Goal: Task Accomplishment & Management: Use online tool/utility

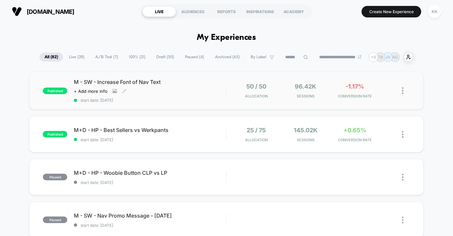
click at [185, 93] on div "M - SW - Increase Font of Nav Text Click to view images Click to edit experienc…" at bounding box center [150, 91] width 152 height 24
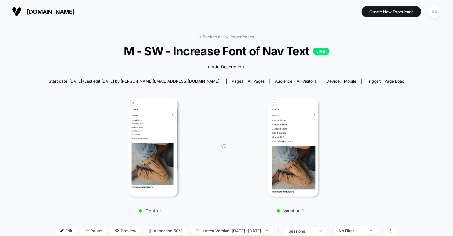
click at [344, 82] on span "mobile" at bounding box center [350, 81] width 13 height 5
click at [297, 80] on span "All Visitors" at bounding box center [306, 81] width 19 height 5
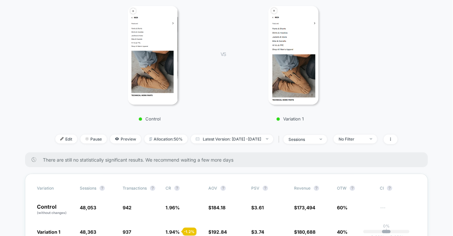
scroll to position [114, 0]
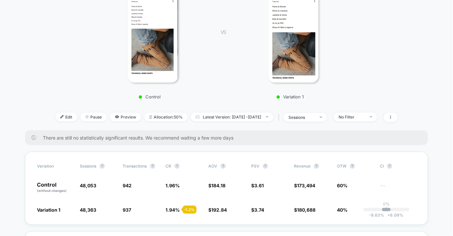
click at [327, 121] on div "| sessions" at bounding box center [301, 118] width 50 height 10
click at [327, 118] on span "sessions" at bounding box center [304, 117] width 43 height 9
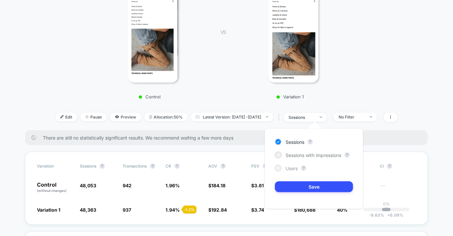
click at [294, 167] on span "Users" at bounding box center [291, 169] width 12 height 6
click at [299, 187] on button "Save" at bounding box center [314, 187] width 78 height 11
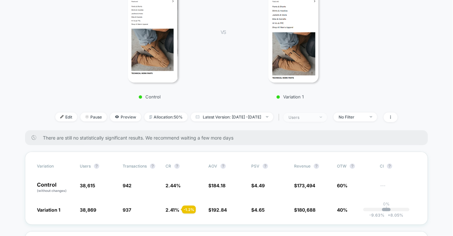
click at [315, 118] on div "users" at bounding box center [301, 117] width 26 height 5
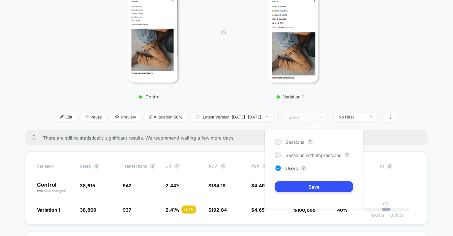
click at [315, 118] on div "users" at bounding box center [301, 117] width 26 height 5
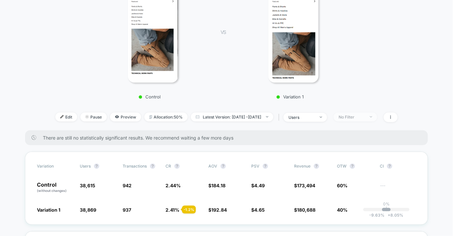
click at [359, 119] on div "No Filter" at bounding box center [351, 117] width 26 height 5
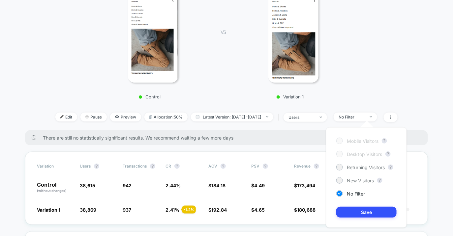
click at [360, 172] on div "Mobile Visitors ? Desktop Visitors ? Returning Visitors ? New Visitors ? No Fil…" at bounding box center [366, 178] width 81 height 101
click at [363, 168] on span "Returning Visitors" at bounding box center [366, 168] width 38 height 6
click at [363, 210] on button "Save" at bounding box center [366, 212] width 60 height 11
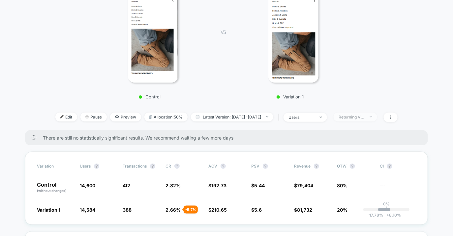
click at [377, 117] on span "Returning Visitors" at bounding box center [354, 117] width 43 height 9
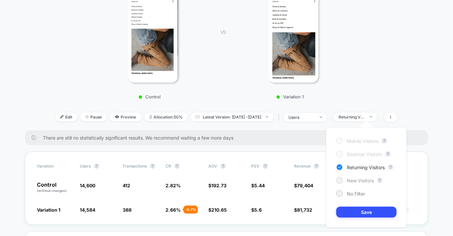
click at [363, 182] on span "New Visitors" at bounding box center [360, 181] width 27 height 6
click at [361, 211] on button "Save" at bounding box center [366, 212] width 60 height 11
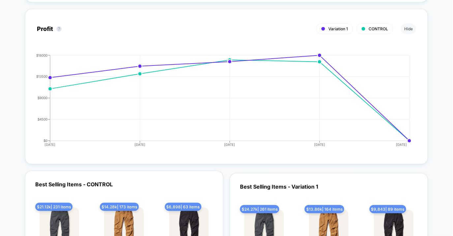
scroll to position [744, 0]
